Goal: Task Accomplishment & Management: Use online tool/utility

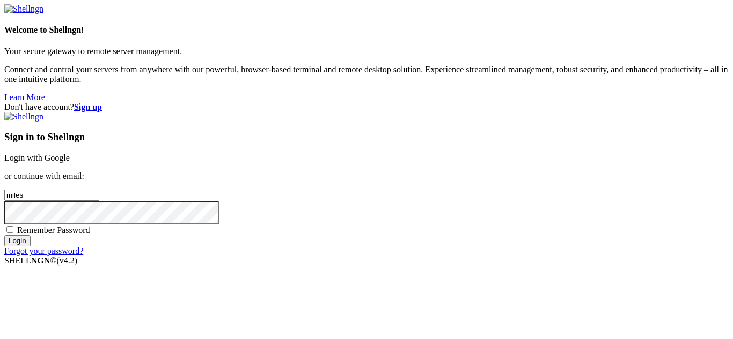
click at [90, 226] on span "Remember Password" at bounding box center [53, 230] width 73 height 9
click at [13, 226] on input "Remember Password" at bounding box center [9, 229] width 7 height 7
checkbox input "true"
click at [31, 247] on input "Login" at bounding box center [17, 240] width 26 height 11
click at [70, 153] on link "Login with Google" at bounding box center [36, 157] width 65 height 9
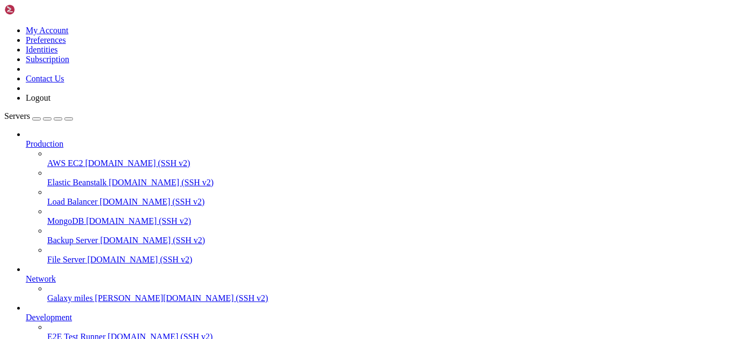
click at [47, 294] on span "Galaxy" at bounding box center [59, 298] width 25 height 9
click at [47, 294] on link "Galaxy miles [PERSON_NAME][DOMAIN_NAME] (SSH v2)" at bounding box center [387, 299] width 681 height 10
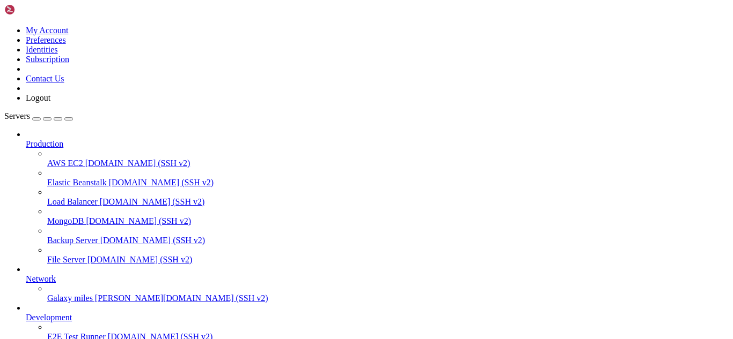
drag, startPoint x: 359, startPoint y: 781, endPoint x: 300, endPoint y: 787, distance: 59.3
drag, startPoint x: 221, startPoint y: 780, endPoint x: 361, endPoint y: 780, distance: 139.4
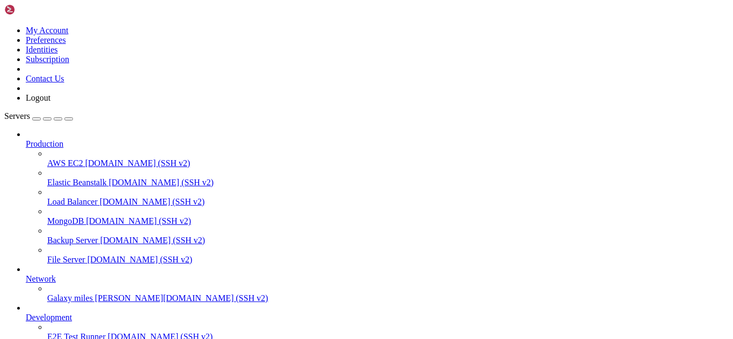
drag, startPoint x: 221, startPoint y: 780, endPoint x: 360, endPoint y: 782, distance: 139.4
